Goal: Find specific page/section: Find specific page/section

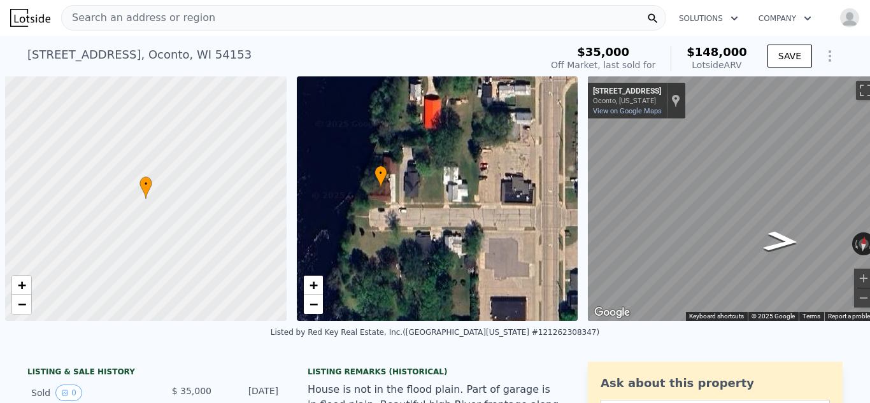
click at [203, 20] on div "Search an address or region" at bounding box center [363, 17] width 605 height 25
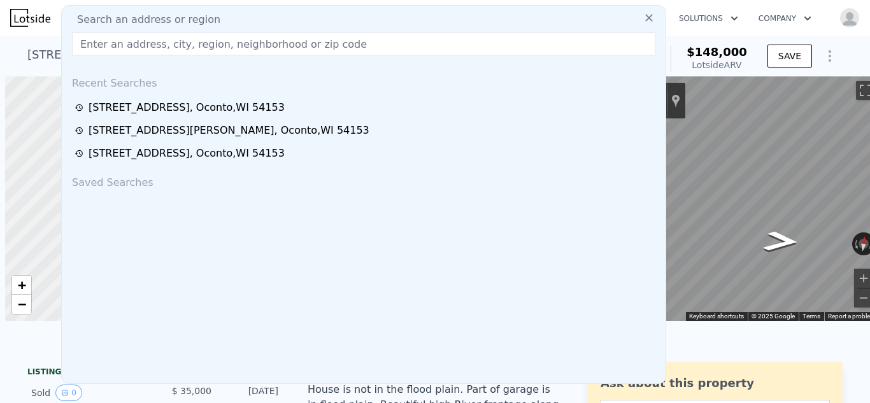
scroll to position [0, 10]
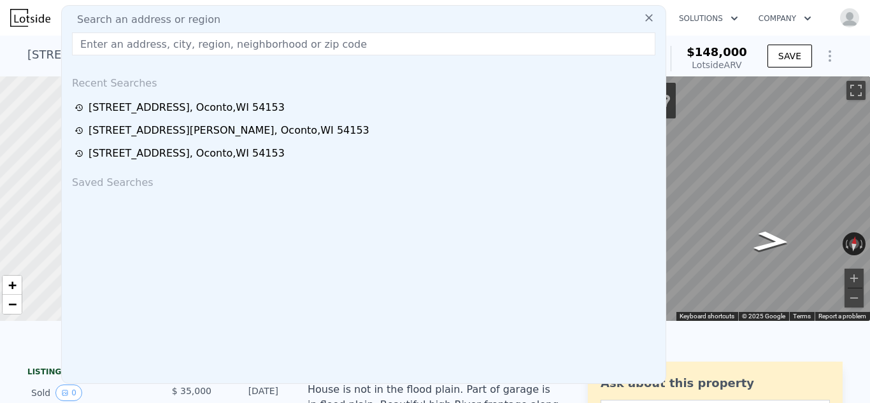
click at [106, 41] on input "text" at bounding box center [363, 43] width 583 height 23
type input "6632 swamsauger"
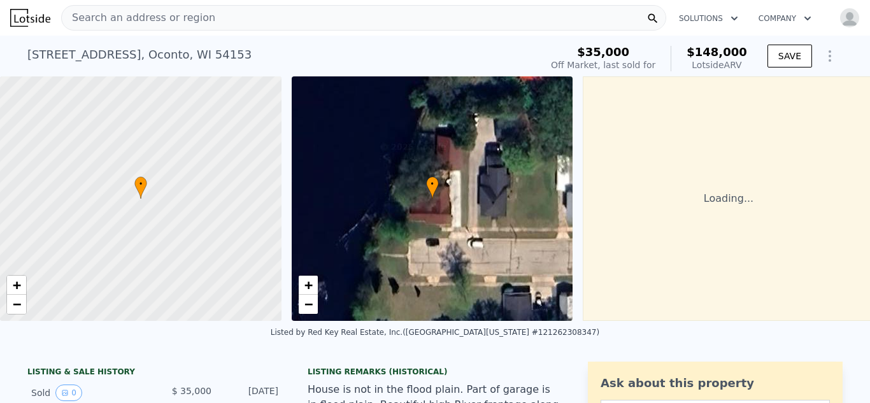
scroll to position [13, 0]
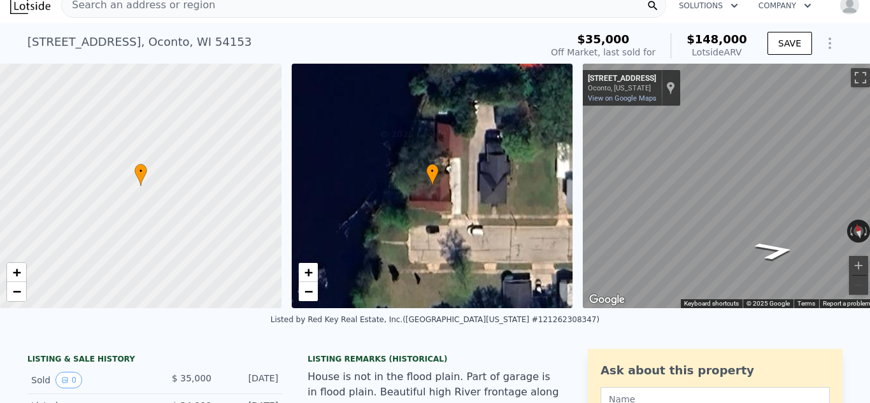
click at [198, 6] on span "Search an address or region" at bounding box center [138, 4] width 153 height 15
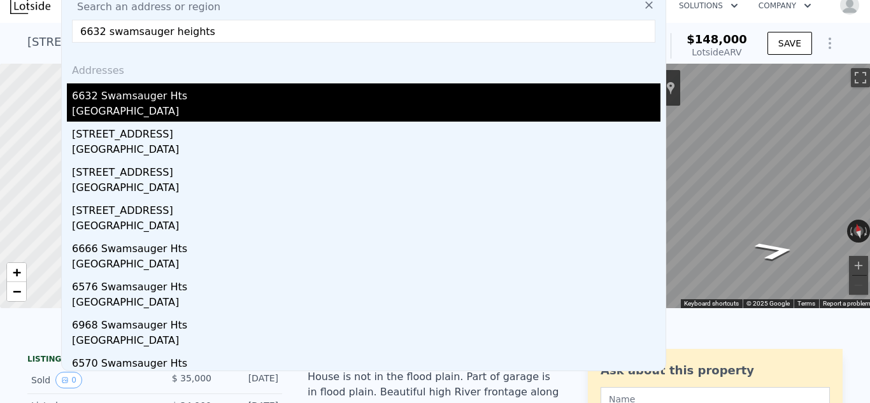
type input "6632 swamsauger heights"
click at [160, 103] on div "6632 Swamsauger Hts" at bounding box center [366, 93] width 588 height 20
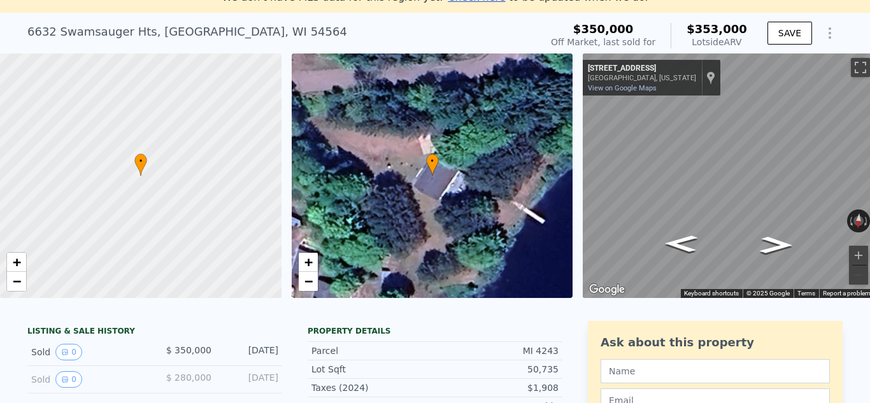
scroll to position [77, 0]
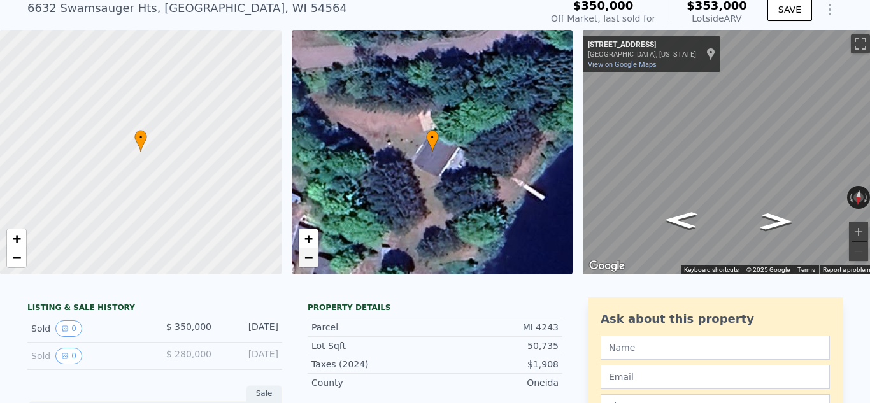
click at [302, 255] on link "−" at bounding box center [308, 257] width 19 height 19
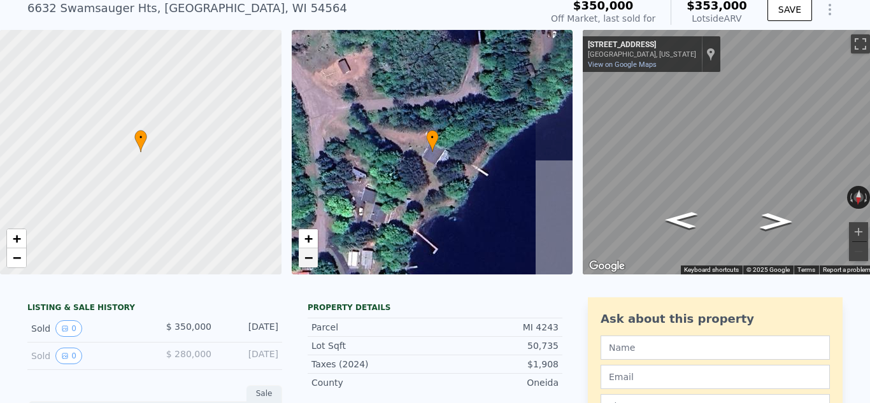
click at [302, 255] on link "−" at bounding box center [308, 257] width 19 height 19
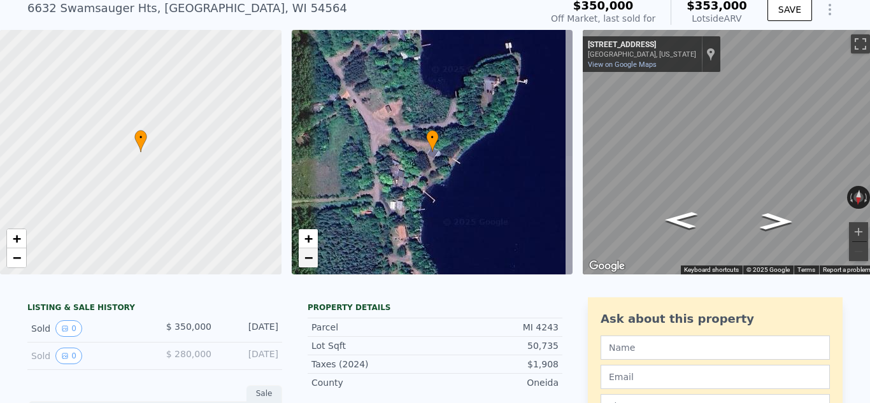
click at [302, 255] on link "−" at bounding box center [308, 257] width 19 height 19
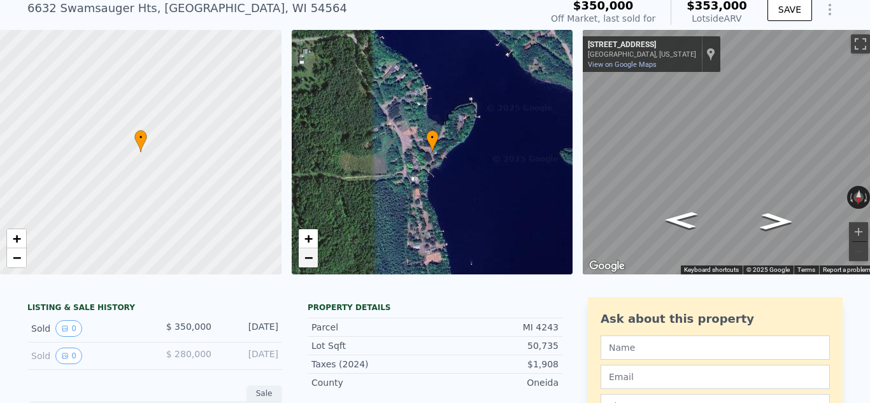
click at [302, 255] on link "−" at bounding box center [308, 257] width 19 height 19
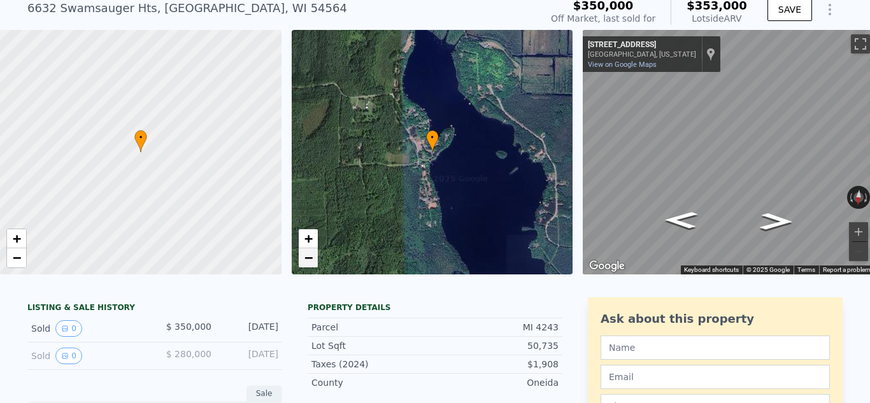
click at [302, 255] on link "−" at bounding box center [308, 257] width 19 height 19
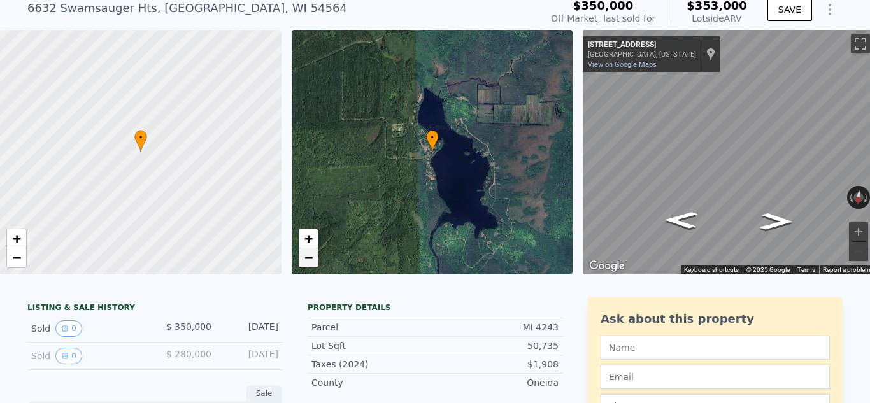
click at [302, 255] on link "−" at bounding box center [308, 257] width 19 height 19
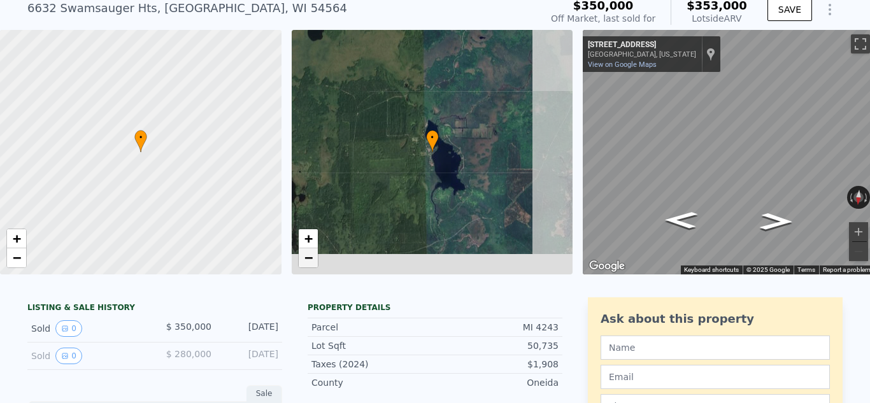
click at [302, 255] on link "−" at bounding box center [308, 257] width 19 height 19
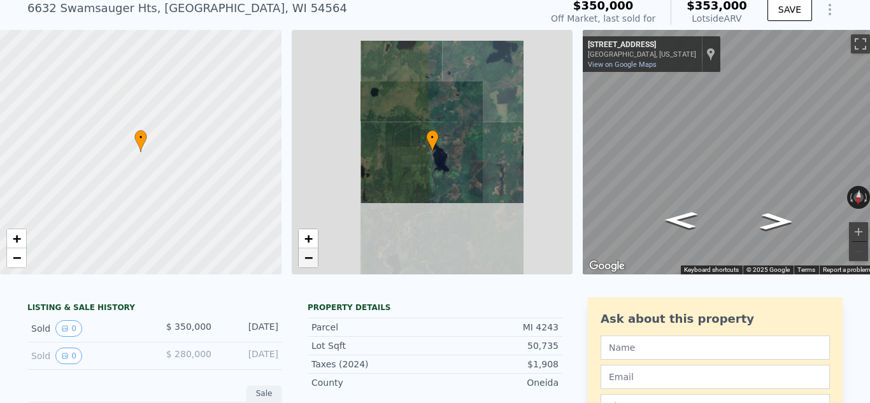
click at [302, 255] on link "−" at bounding box center [308, 257] width 19 height 19
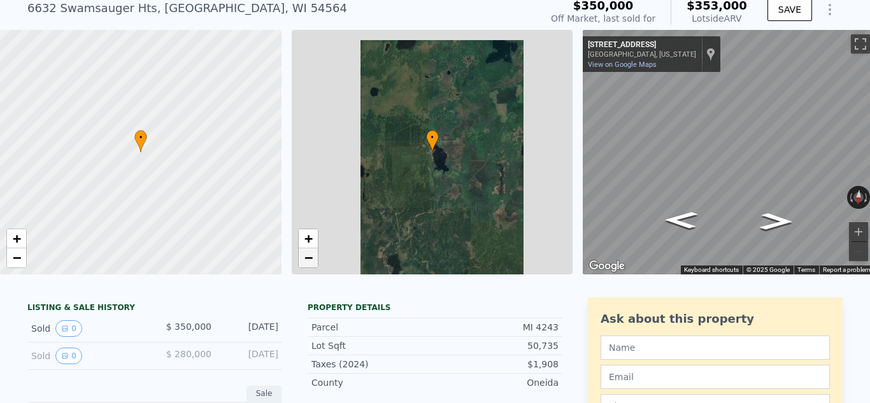
click at [302, 255] on link "−" at bounding box center [308, 257] width 19 height 19
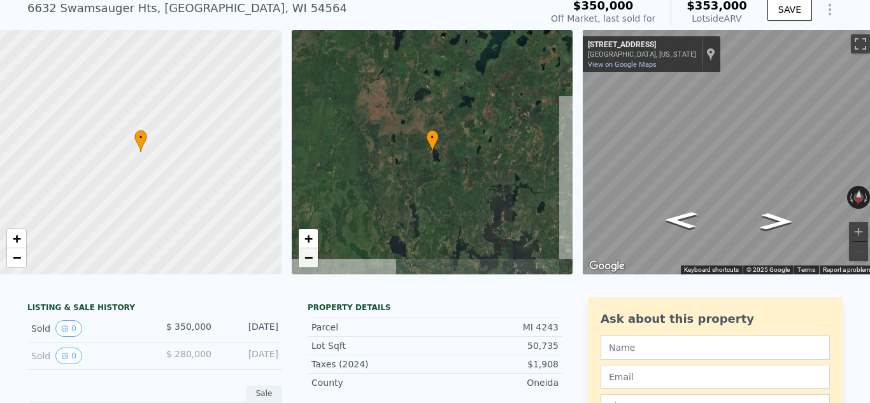
click at [302, 255] on link "−" at bounding box center [308, 257] width 19 height 19
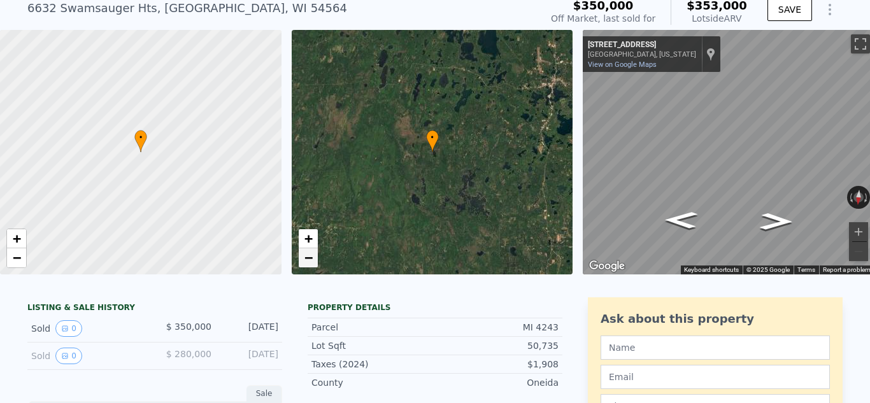
click at [302, 255] on link "−" at bounding box center [308, 257] width 19 height 19
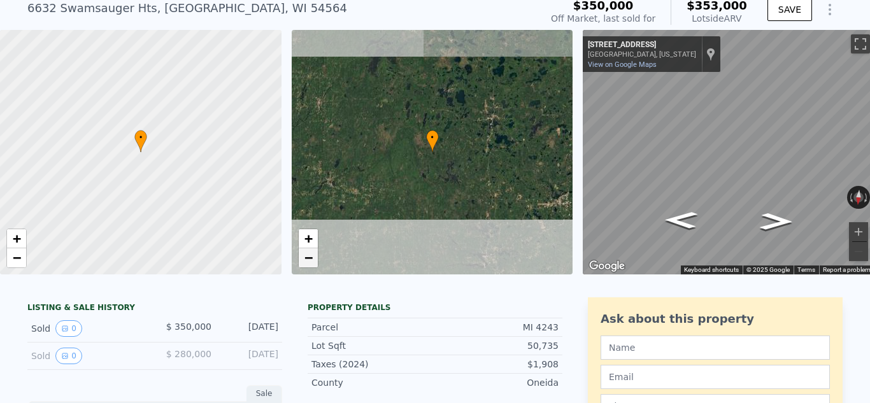
click at [302, 255] on link "−" at bounding box center [308, 257] width 19 height 19
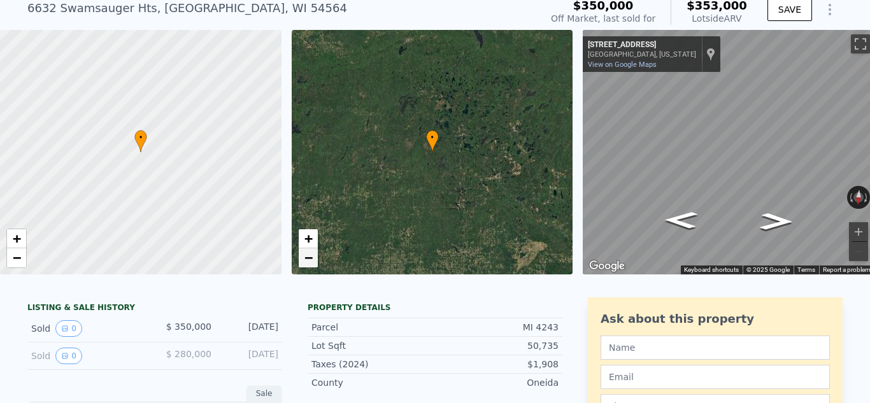
click at [302, 255] on link "−" at bounding box center [308, 257] width 19 height 19
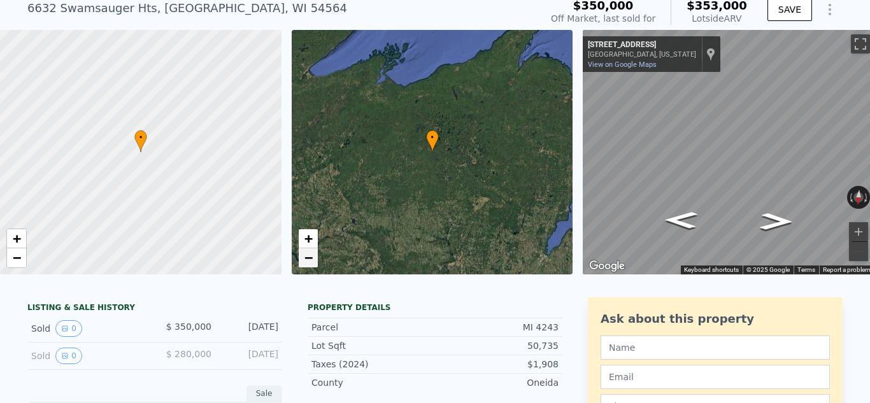
click at [302, 255] on link "−" at bounding box center [308, 257] width 19 height 19
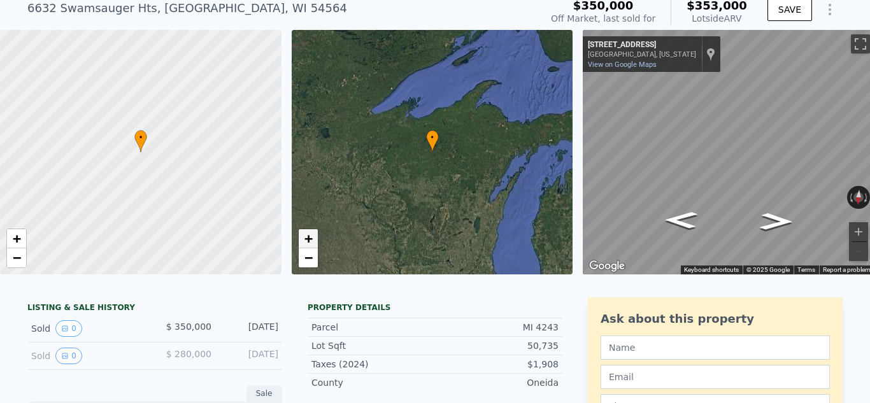
click at [307, 241] on span "+" at bounding box center [308, 238] width 8 height 16
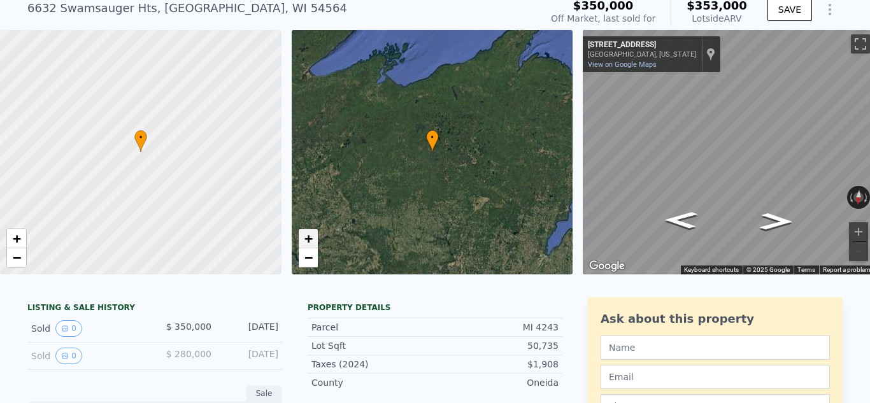
click at [307, 241] on span "+" at bounding box center [308, 238] width 8 height 16
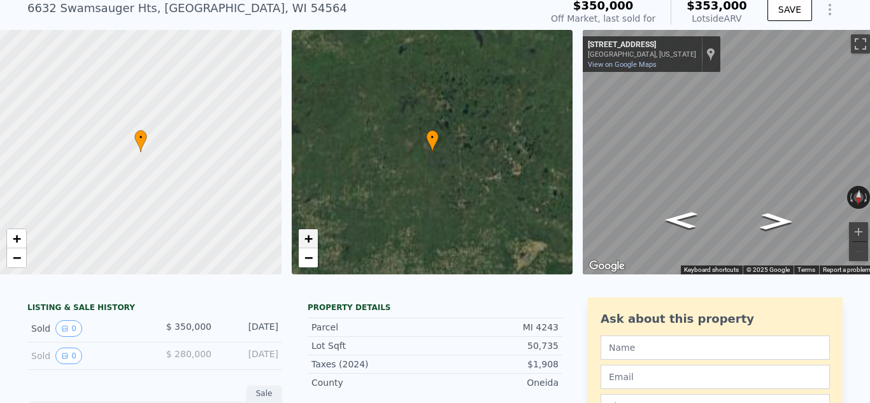
click at [307, 241] on span "+" at bounding box center [308, 238] width 8 height 16
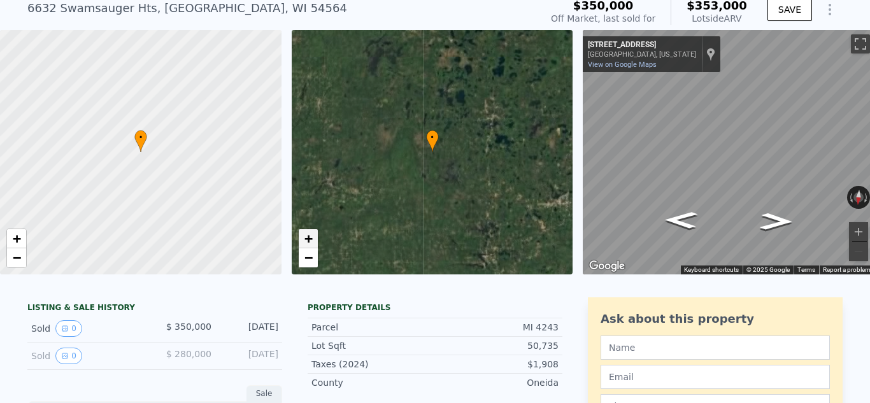
click at [307, 241] on span "+" at bounding box center [308, 238] width 8 height 16
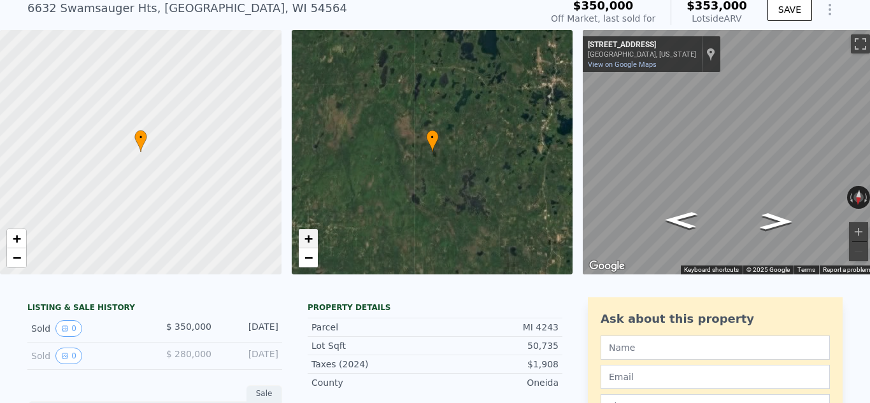
click at [307, 241] on span "+" at bounding box center [308, 238] width 8 height 16
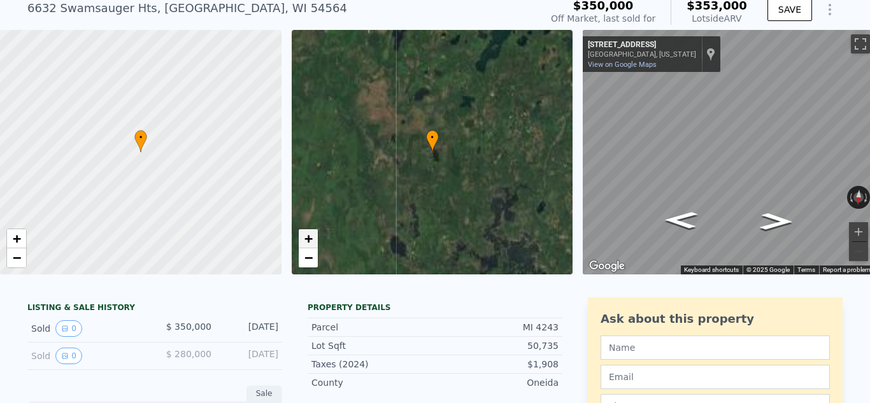
click at [307, 241] on span "+" at bounding box center [308, 238] width 8 height 16
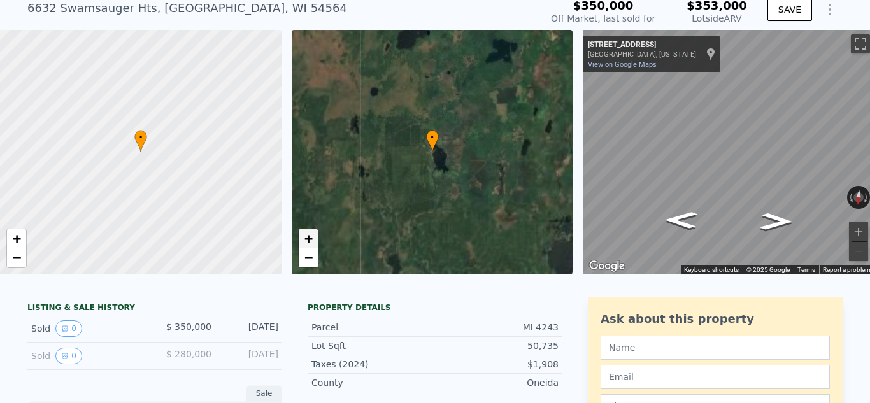
click at [307, 241] on span "+" at bounding box center [308, 238] width 8 height 16
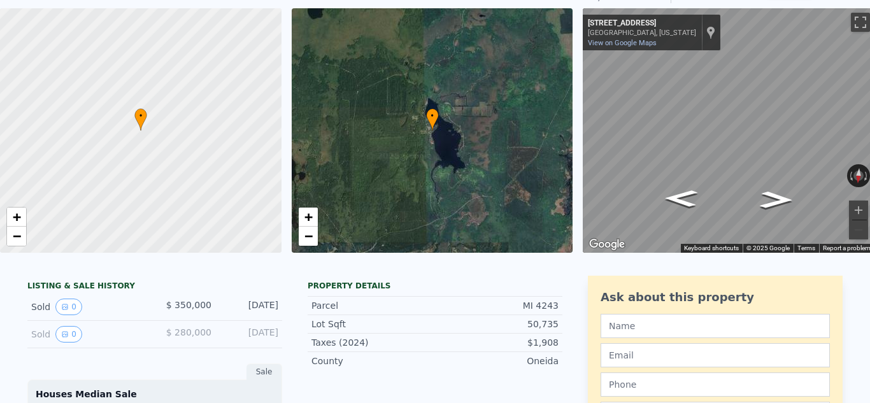
scroll to position [0, 0]
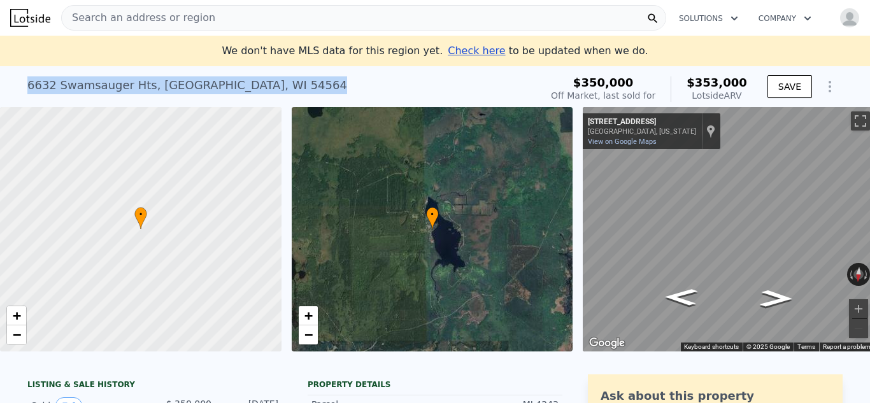
drag, startPoint x: 27, startPoint y: 84, endPoint x: 279, endPoint y: 81, distance: 251.5
click at [279, 81] on div "[STREET_ADDRESS]" at bounding box center [187, 85] width 320 height 18
copy div "[STREET_ADDRESS]"
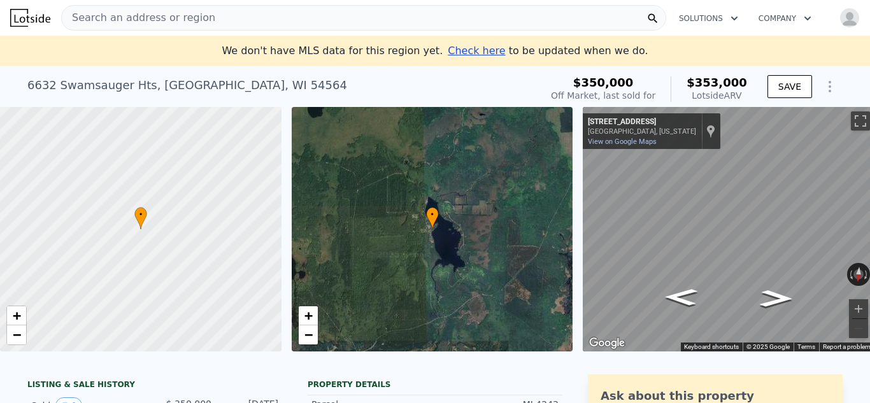
click at [118, 15] on span "Search an address or region" at bounding box center [138, 17] width 153 height 15
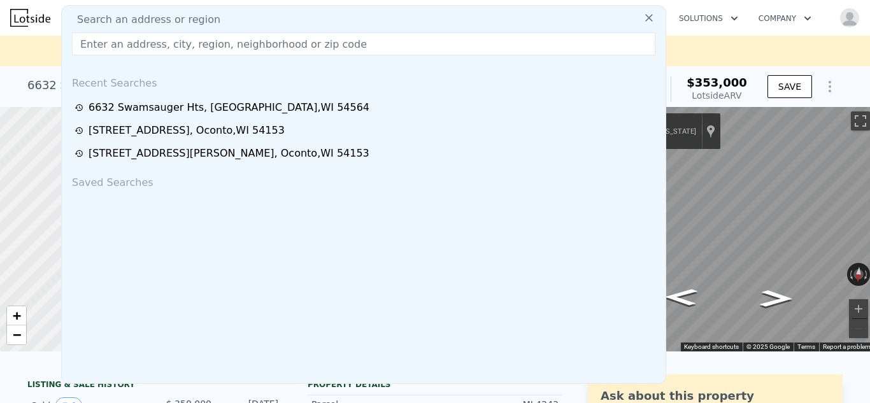
click at [150, 47] on input "text" at bounding box center [363, 43] width 583 height 23
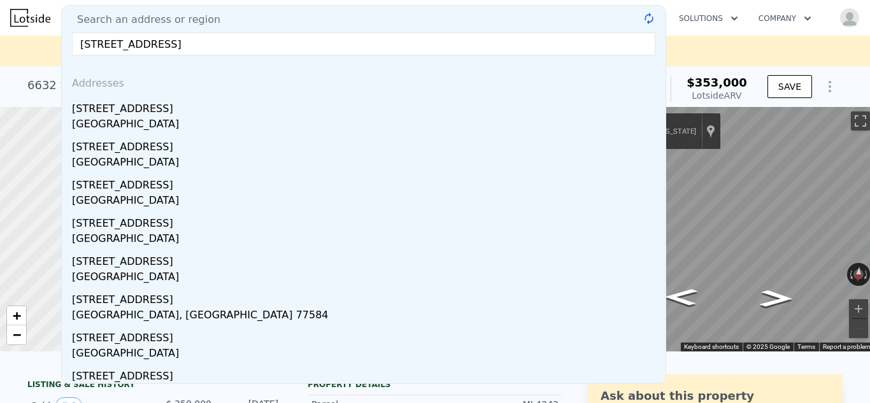
type input "[STREET_ADDRESS]"
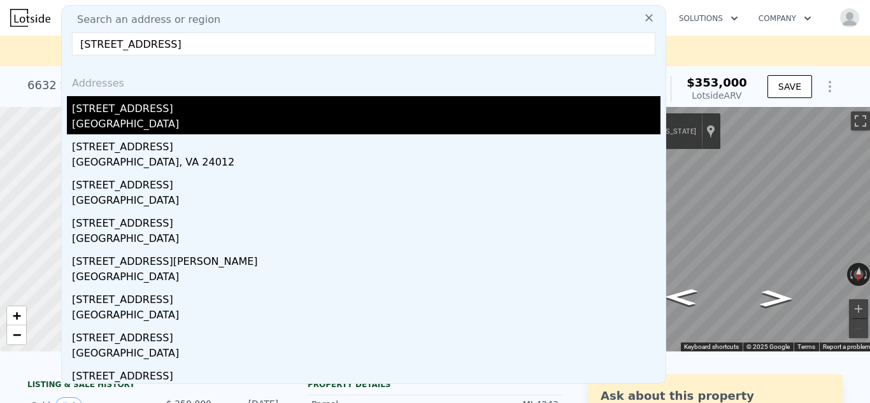
click at [113, 110] on div "[STREET_ADDRESS]" at bounding box center [366, 106] width 588 height 20
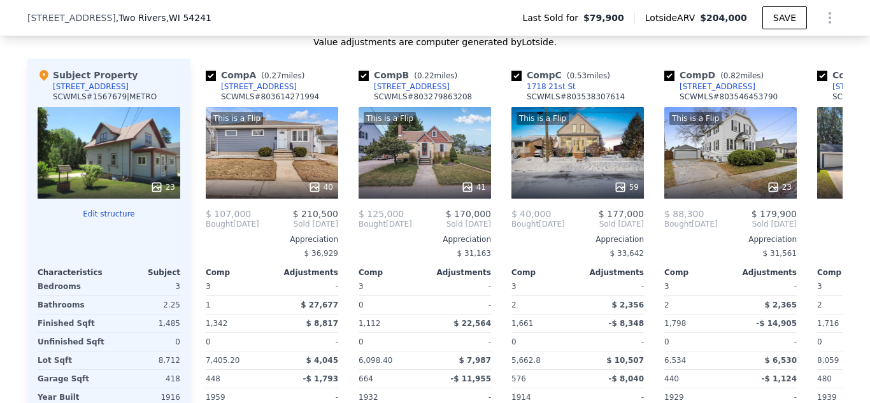
scroll to position [1312, 0]
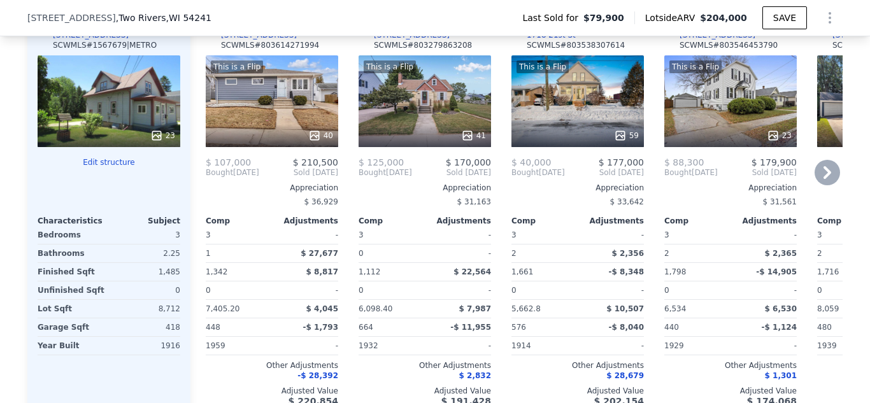
click at [818, 171] on icon at bounding box center [826, 172] width 25 height 25
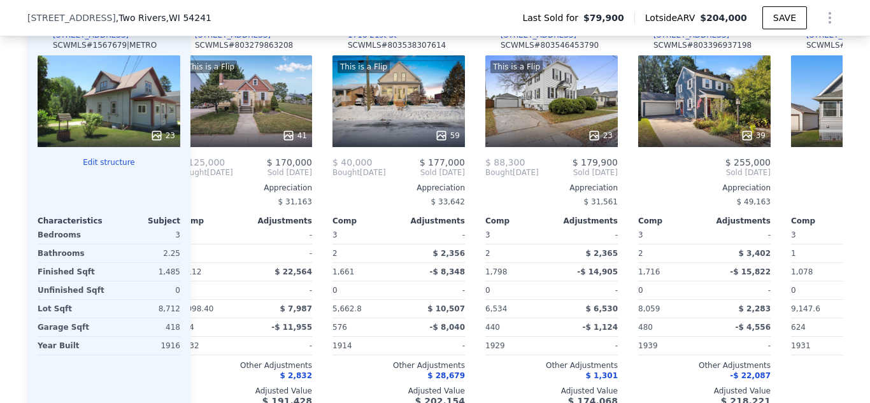
scroll to position [0, 306]
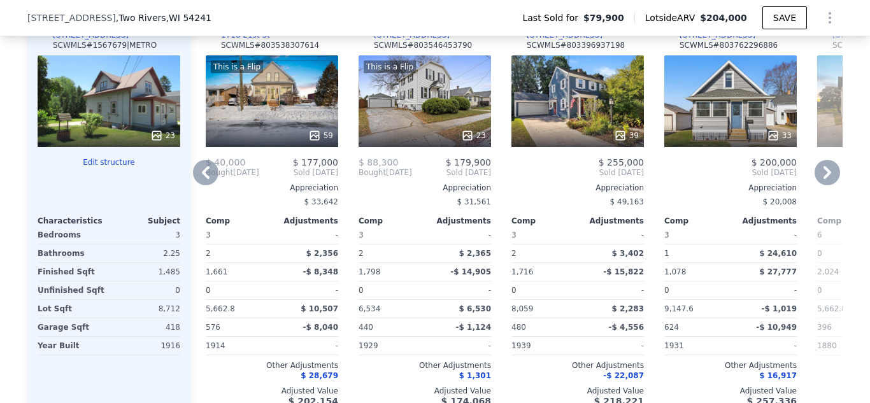
click at [821, 173] on icon at bounding box center [826, 172] width 25 height 25
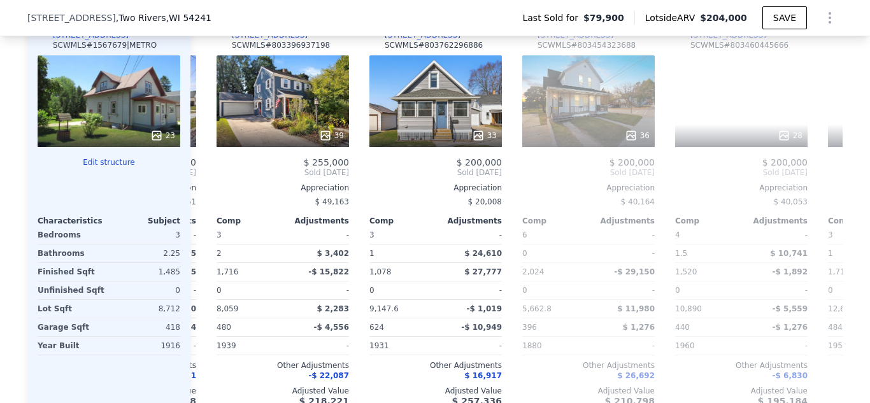
scroll to position [0, 611]
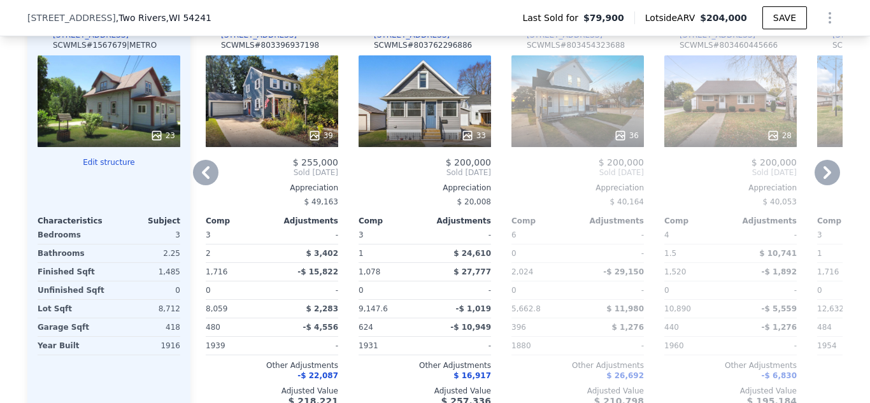
click at [821, 173] on icon at bounding box center [826, 172] width 25 height 25
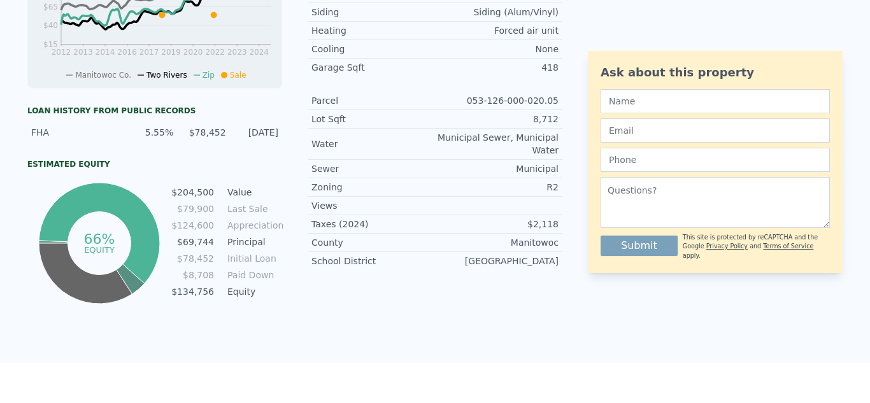
scroll to position [0, 0]
